Goal: Navigation & Orientation: Find specific page/section

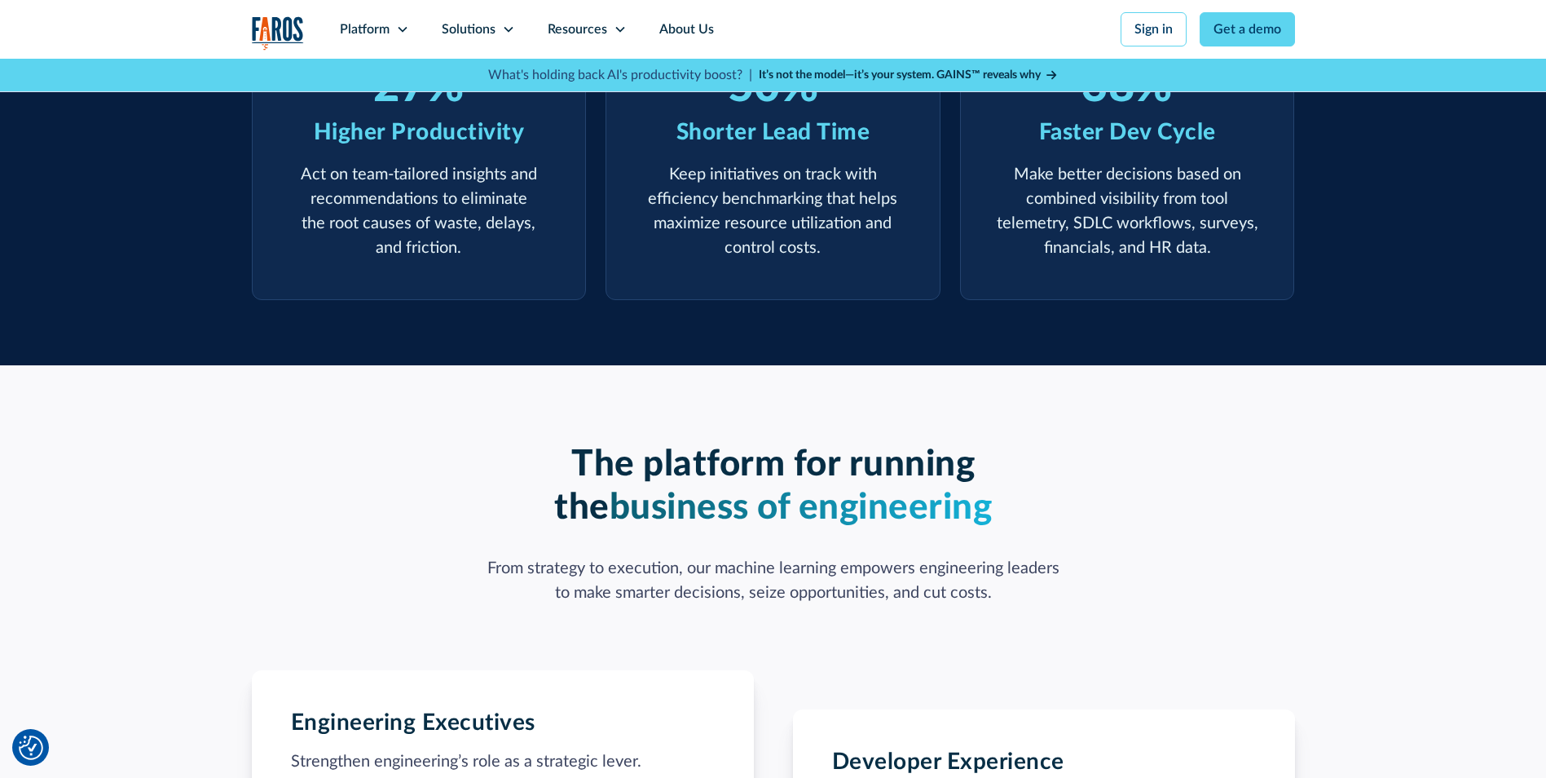
drag, startPoint x: 0, startPoint y: 0, endPoint x: 1362, endPoint y: 553, distance: 1469.8
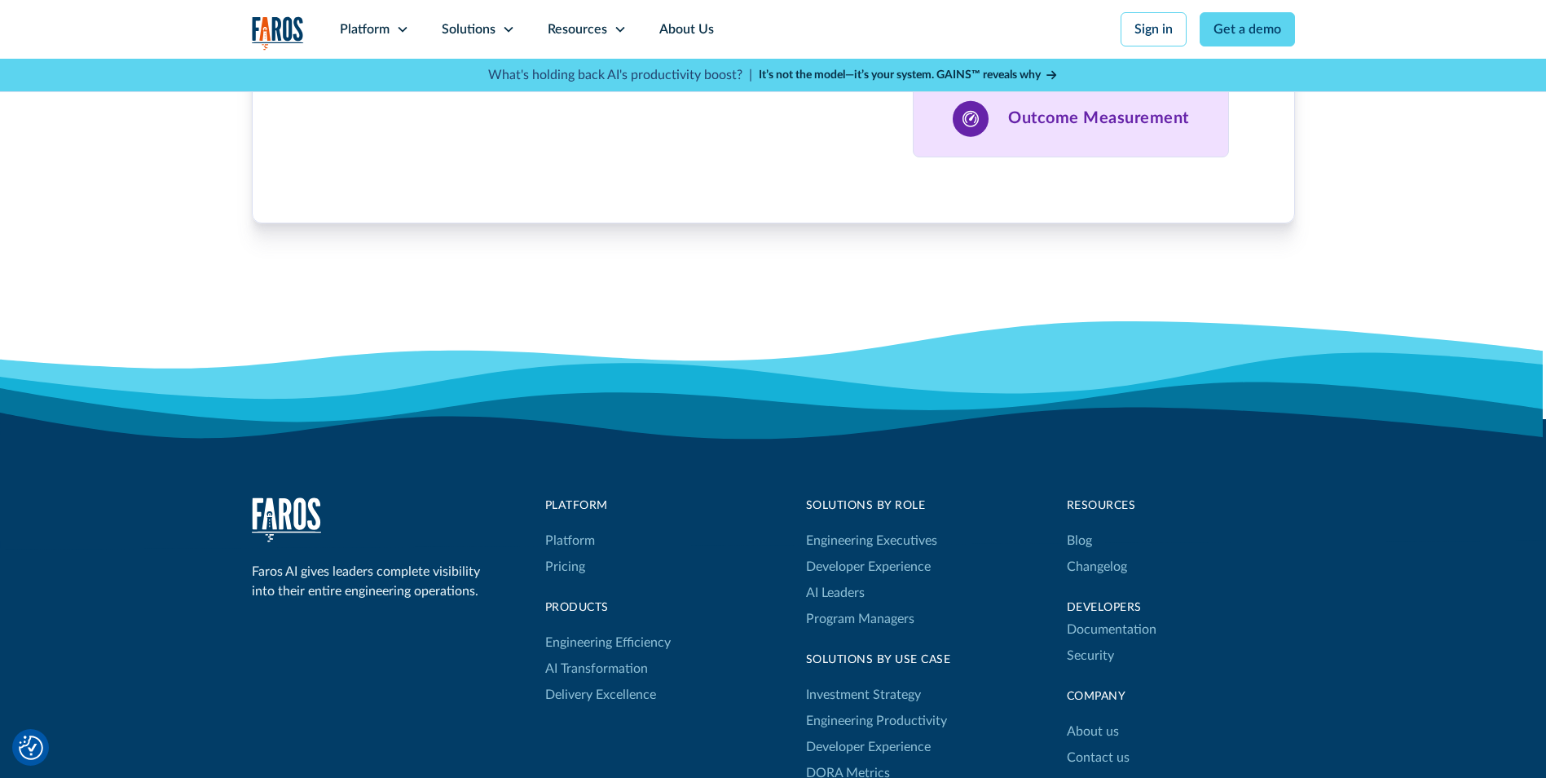
scroll to position [5417, 0]
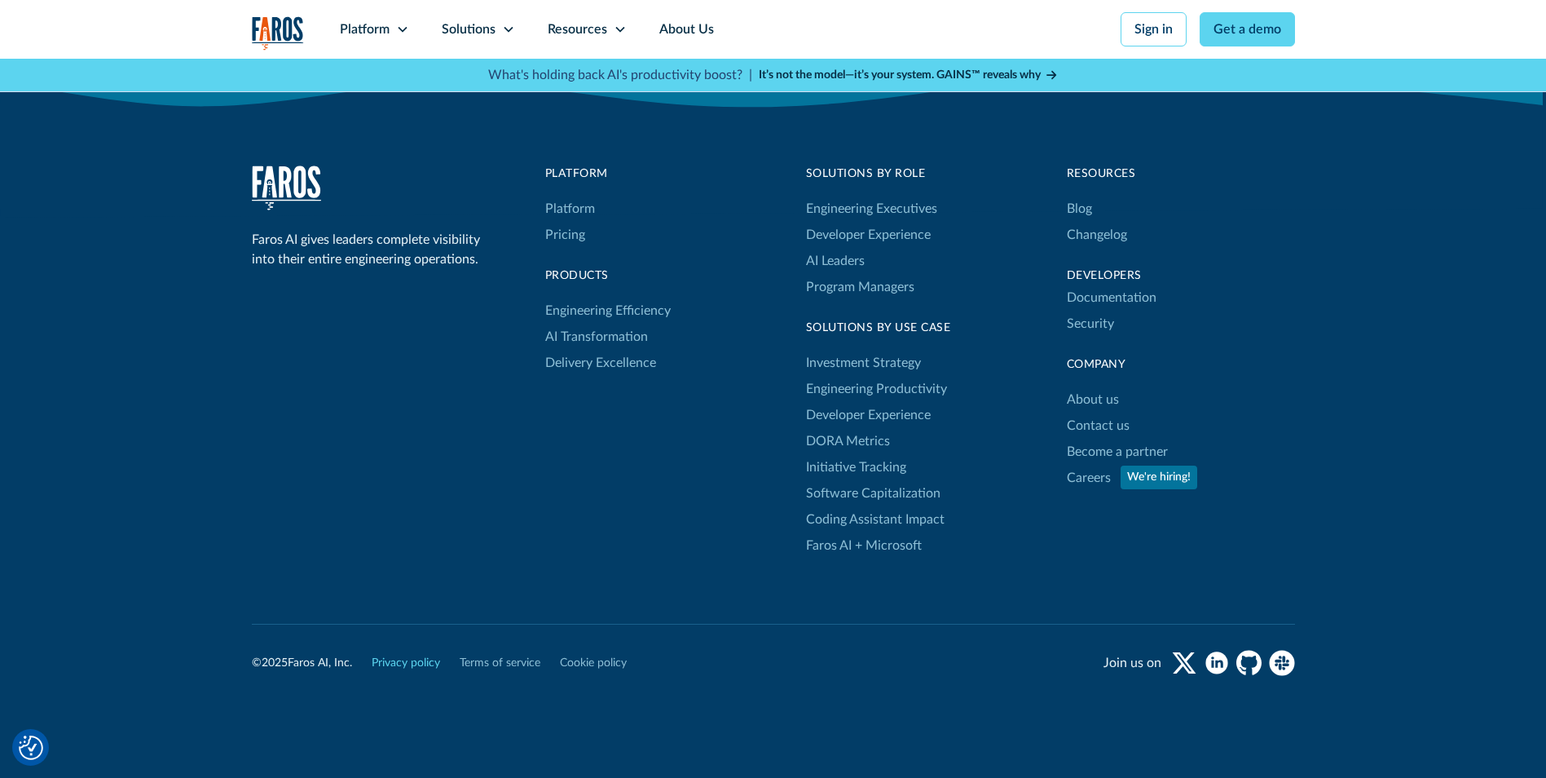
click at [389, 655] on link "Privacy policy" at bounding box center [406, 663] width 68 height 17
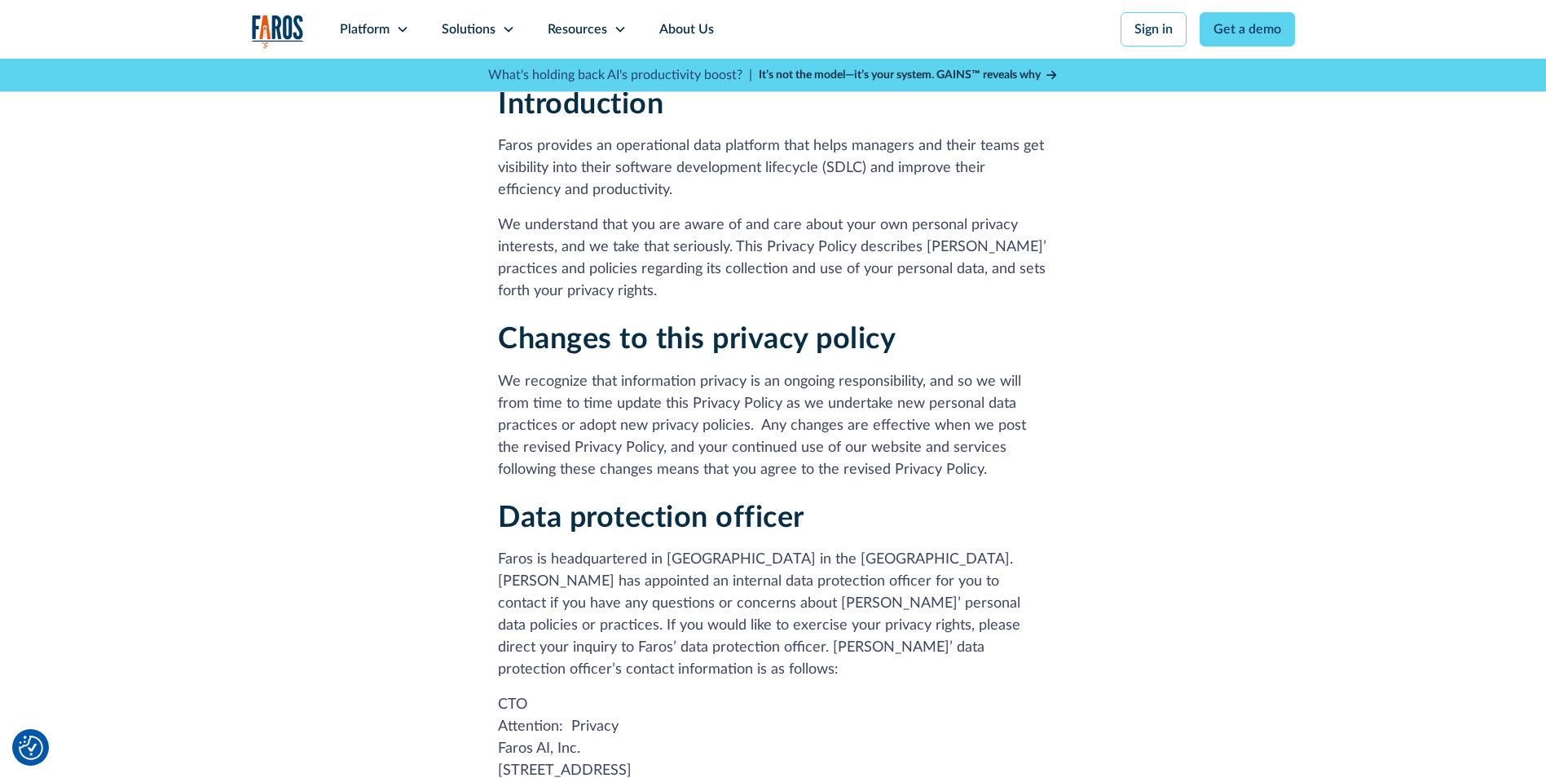
scroll to position [160, 0]
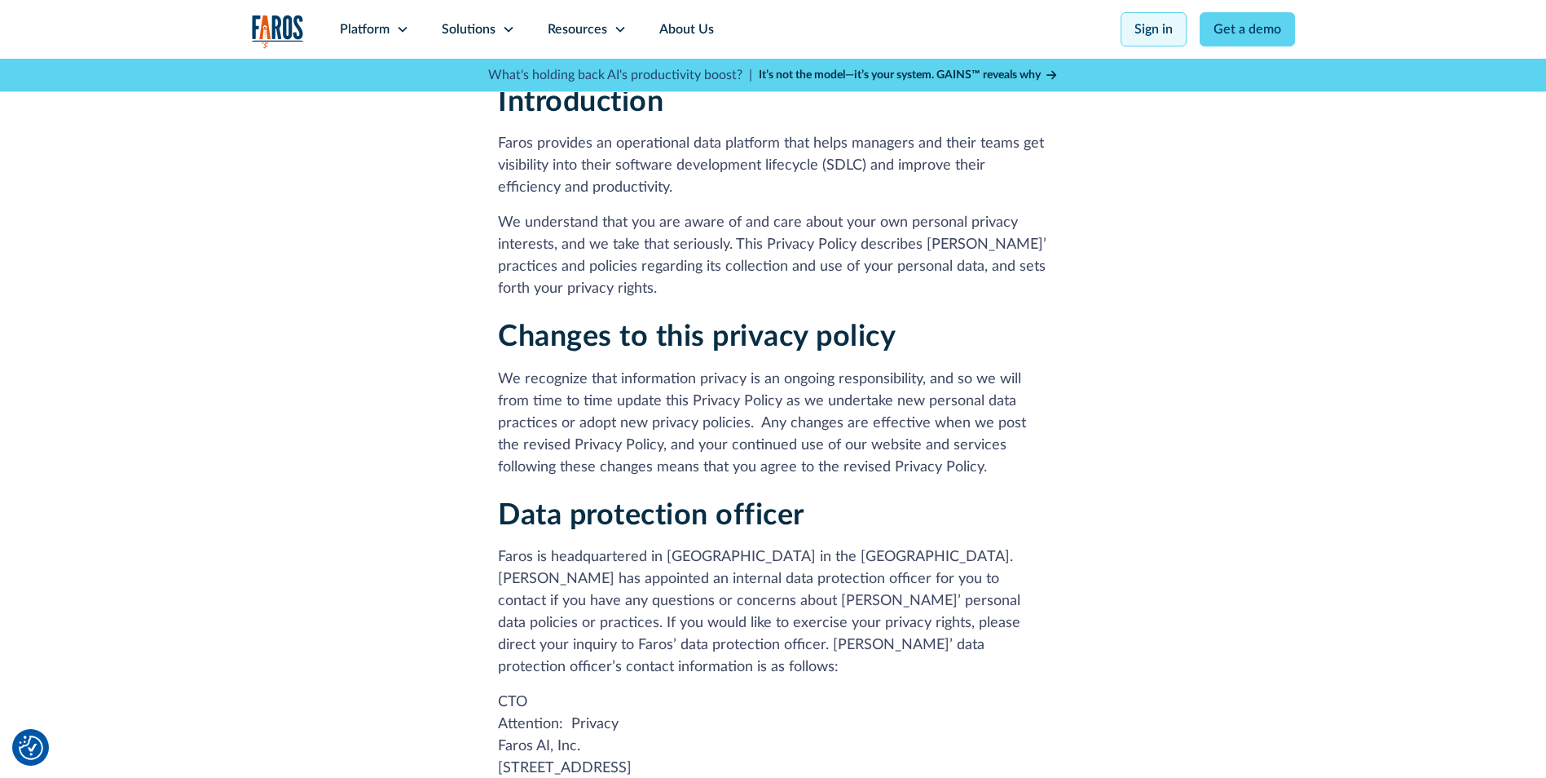
click at [1153, 16] on link "Sign in" at bounding box center [1154, 29] width 66 height 34
